Goal: Information Seeking & Learning: Learn about a topic

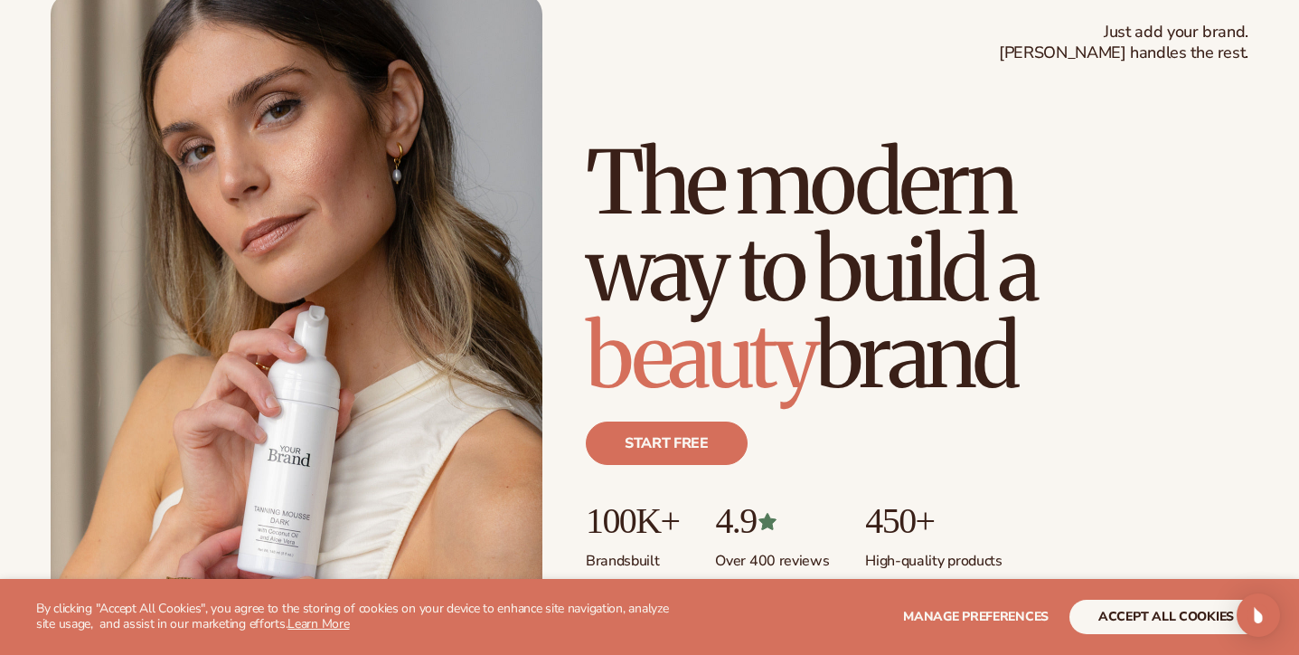
scroll to position [120, 0]
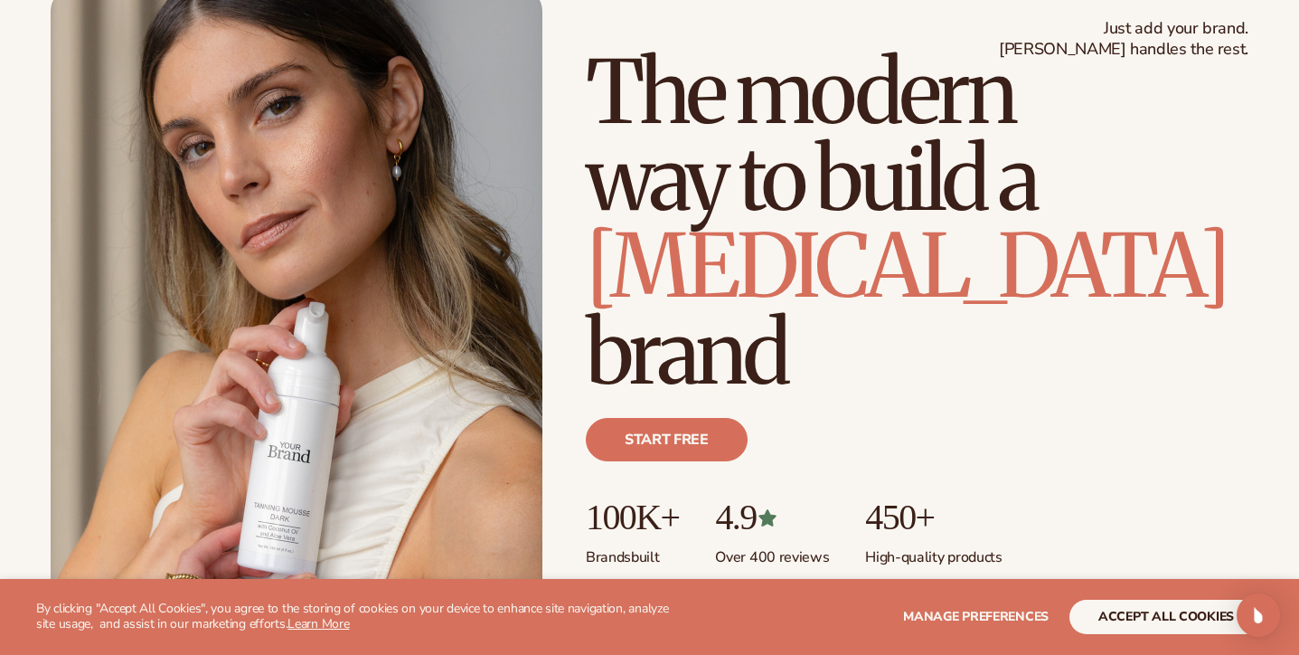
click at [1175, 614] on button "accept all cookies" at bounding box center [1167, 617] width 194 height 34
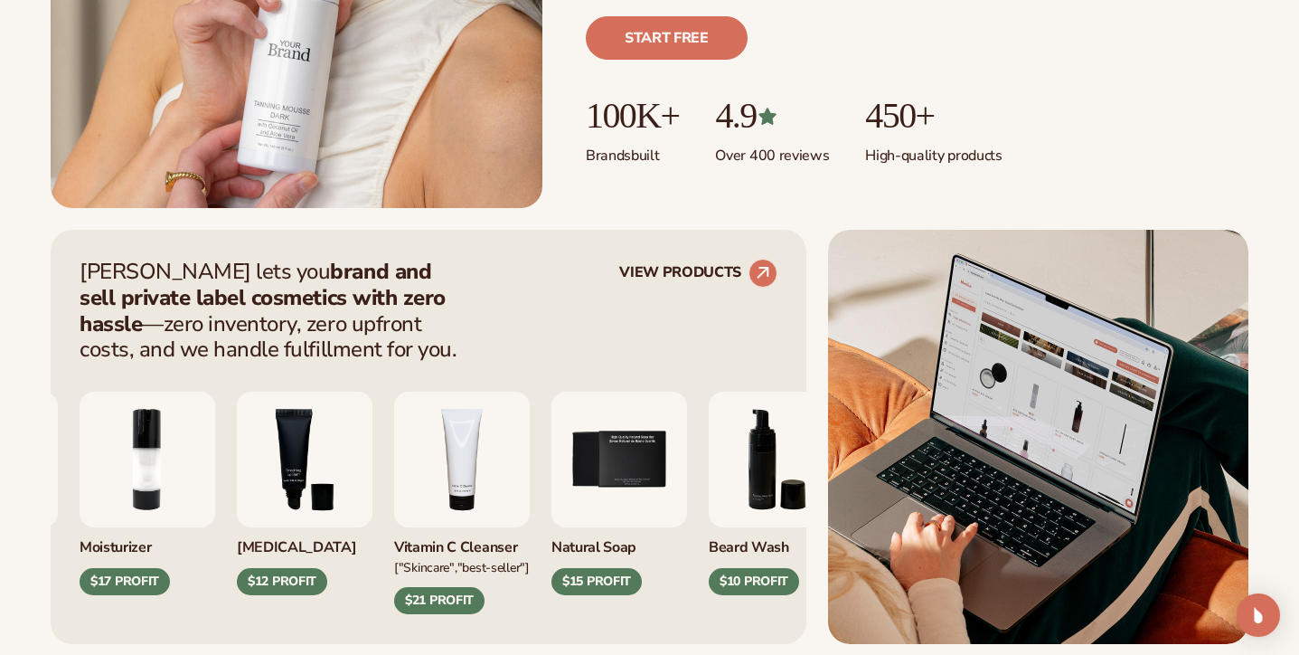
scroll to position [540, 0]
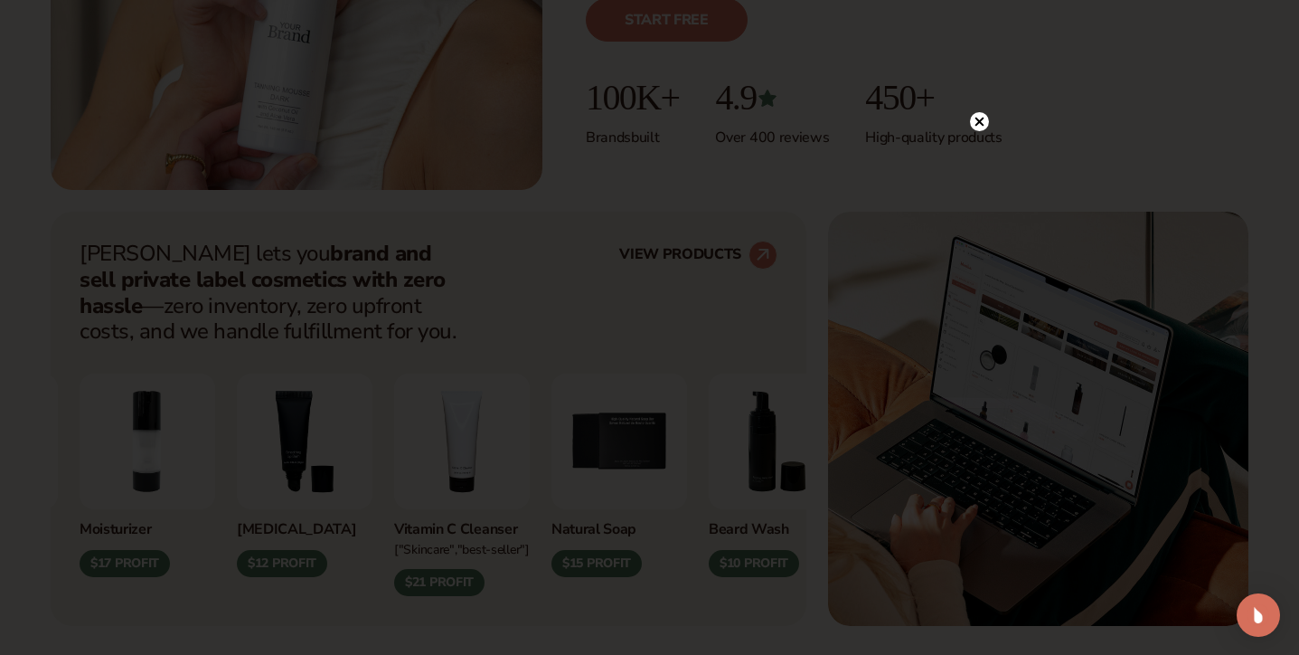
click at [978, 115] on circle at bounding box center [979, 121] width 19 height 19
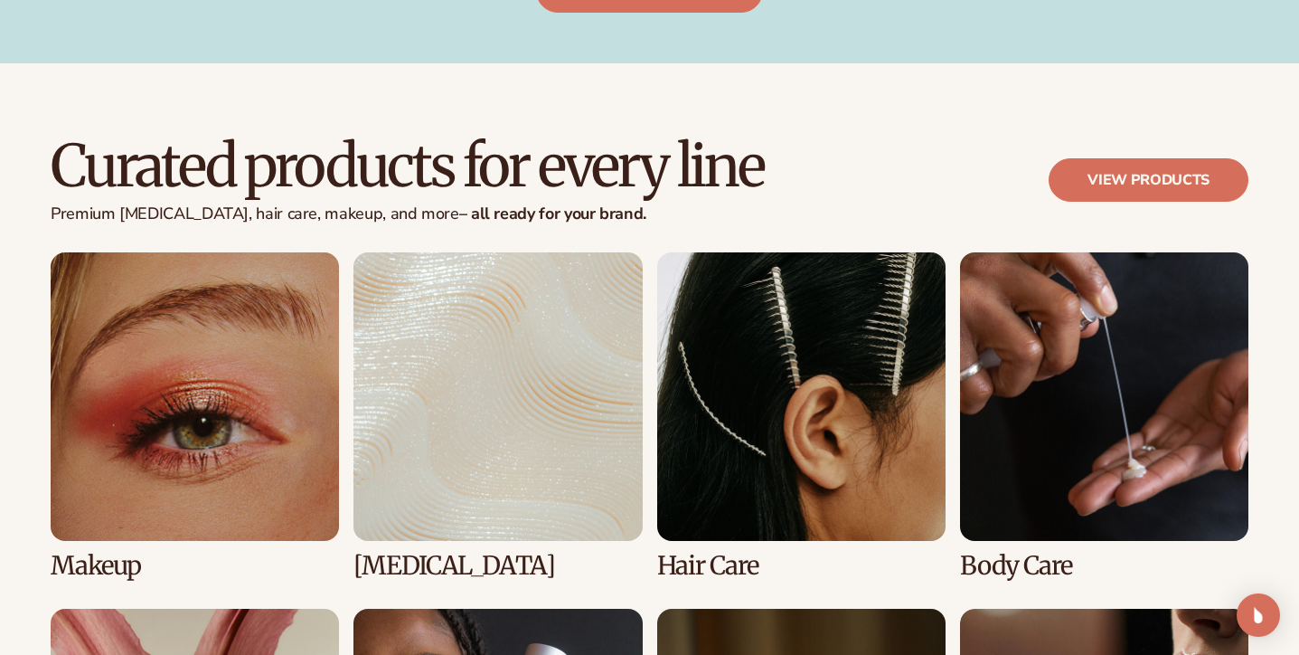
scroll to position [3266, 0]
click at [148, 403] on link "1 / 8" at bounding box center [195, 415] width 288 height 327
click at [181, 445] on link "1 / 8" at bounding box center [195, 415] width 288 height 327
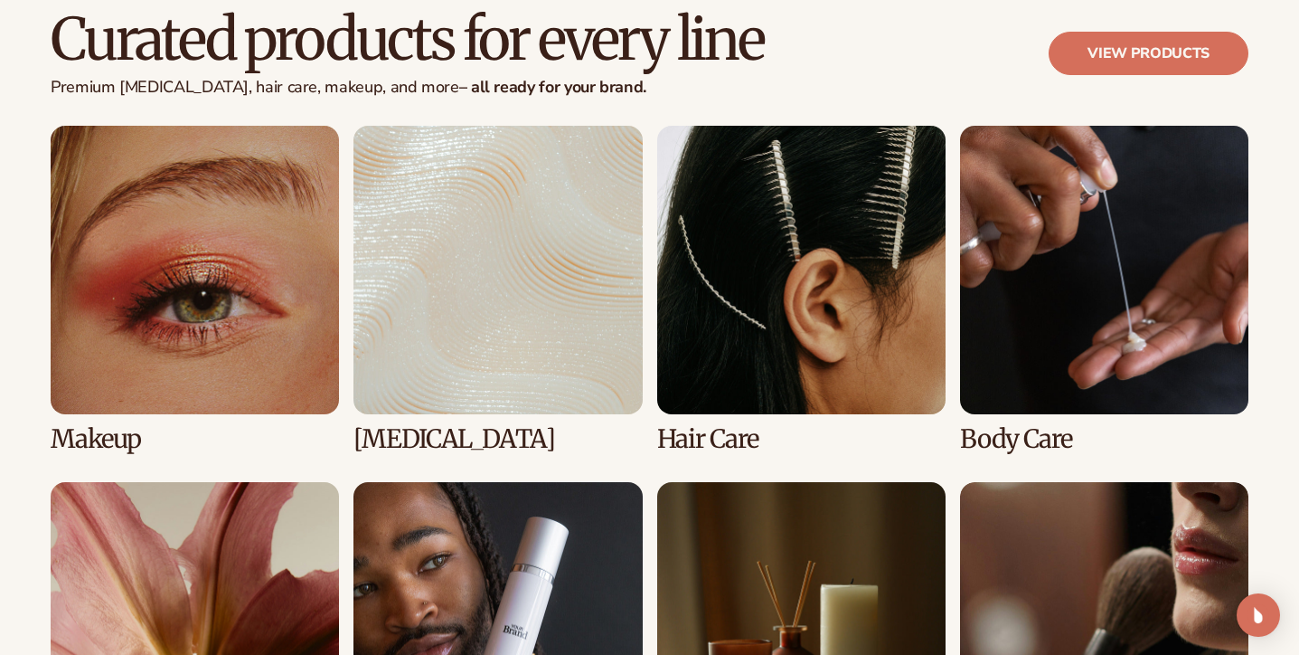
scroll to position [3424, 0]
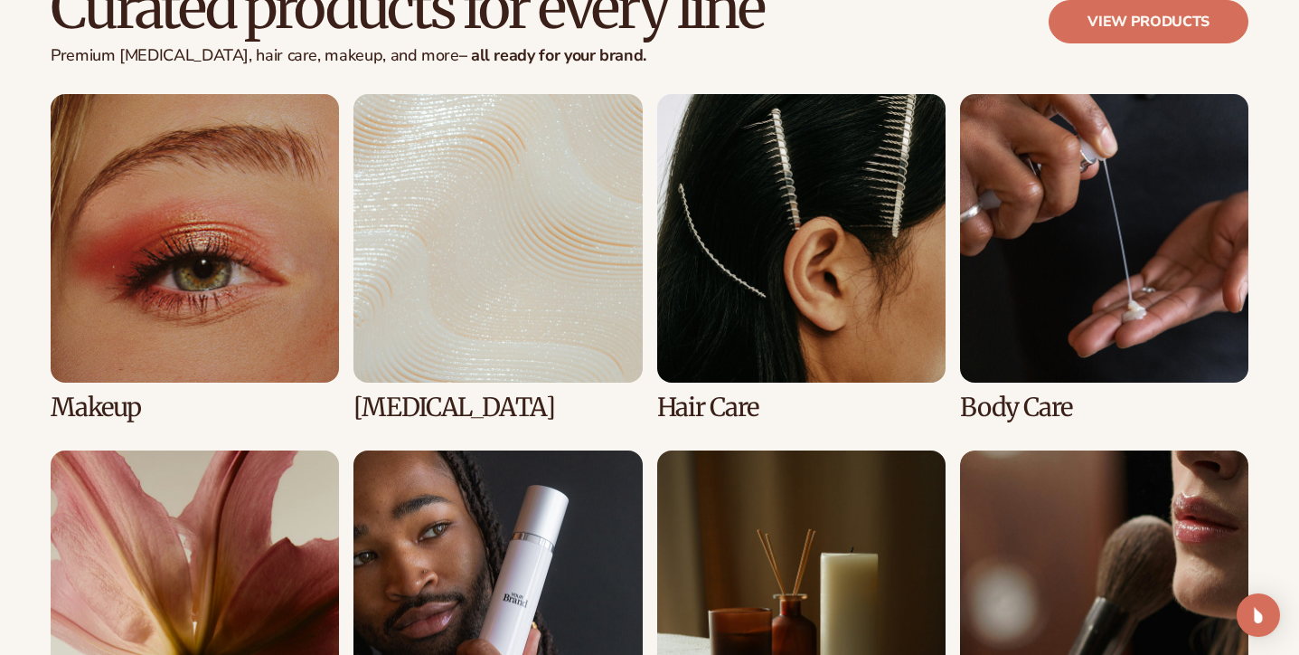
click at [89, 400] on link "1 / 8" at bounding box center [195, 257] width 288 height 327
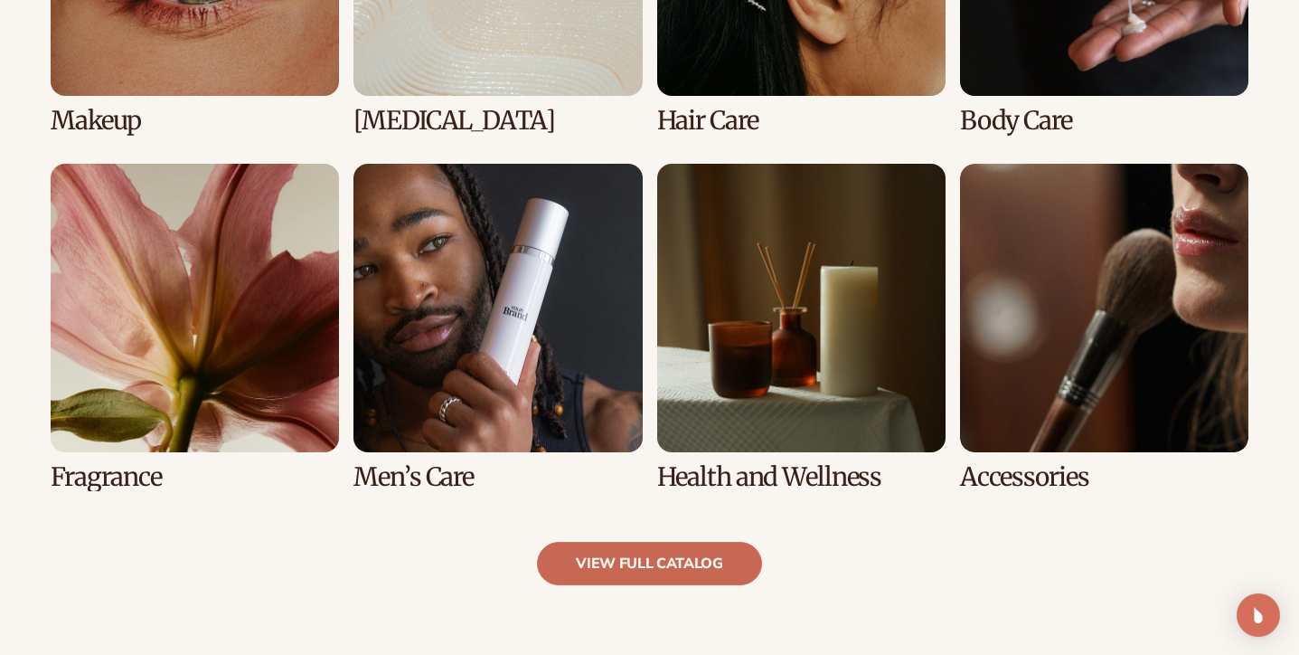
scroll to position [1540, 0]
click at [1102, 374] on link "8 / 8" at bounding box center [1104, 327] width 288 height 327
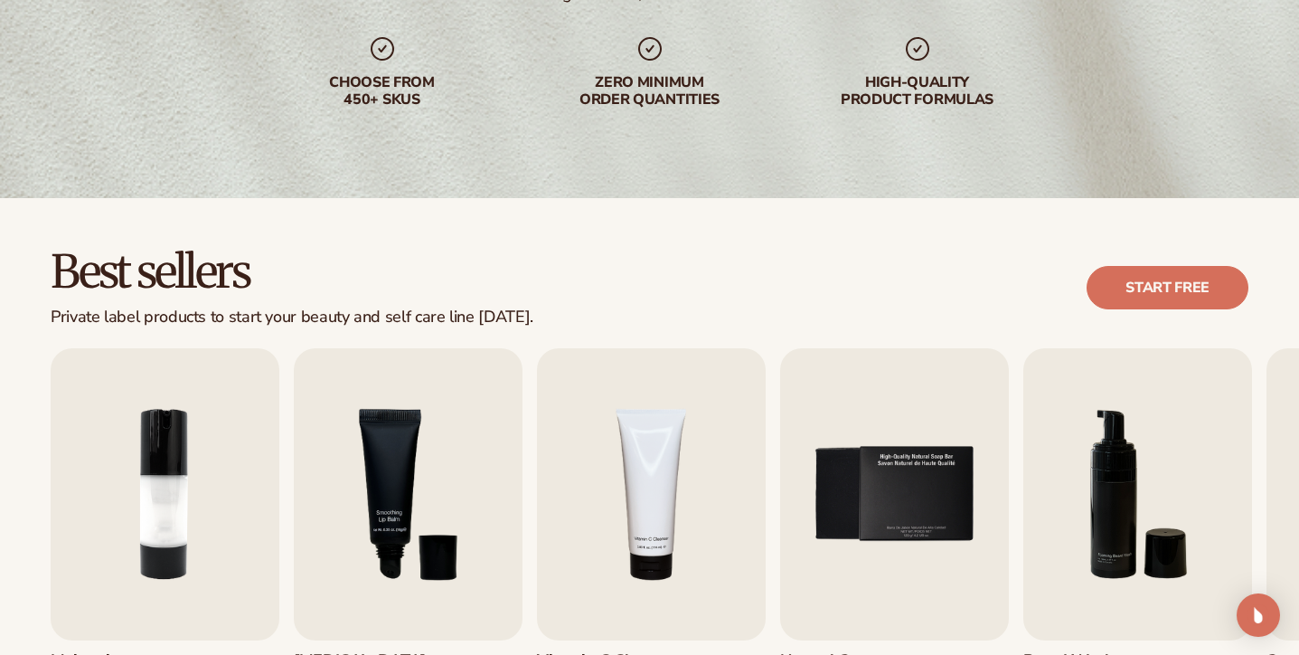
scroll to position [333, 0]
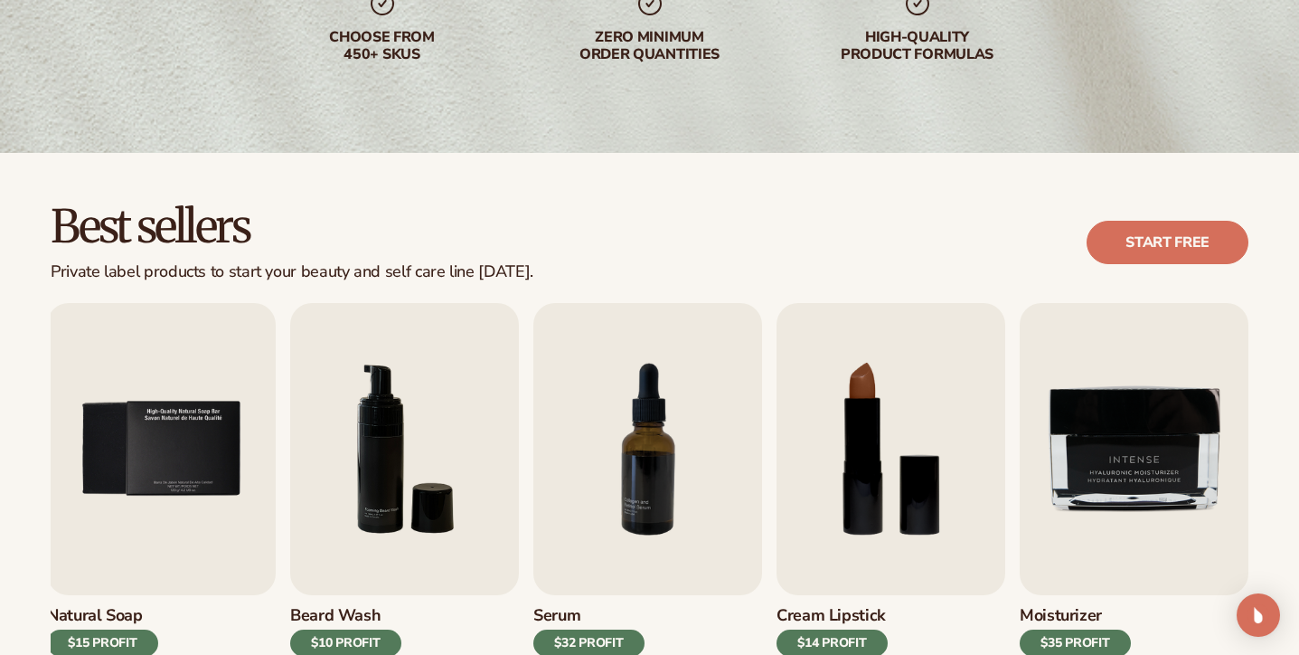
scroll to position [1540, 0]
